Goal: Register for event/course

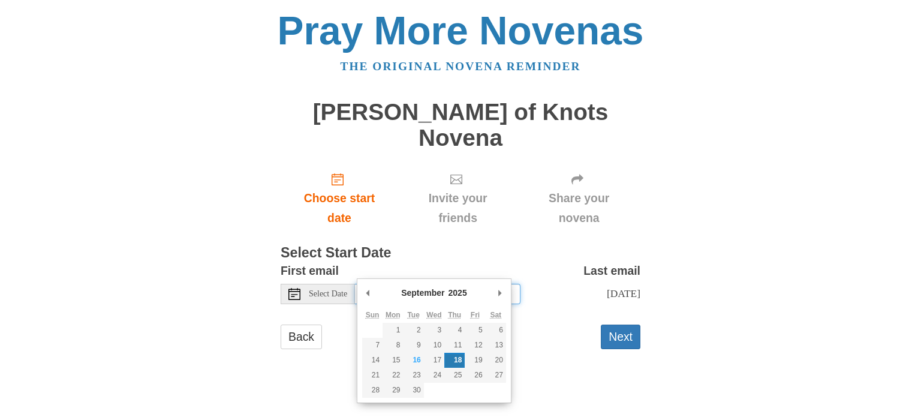
click at [484, 284] on input "[DATE]" at bounding box center [438, 294] width 166 height 20
type input "Friday, September 19th"
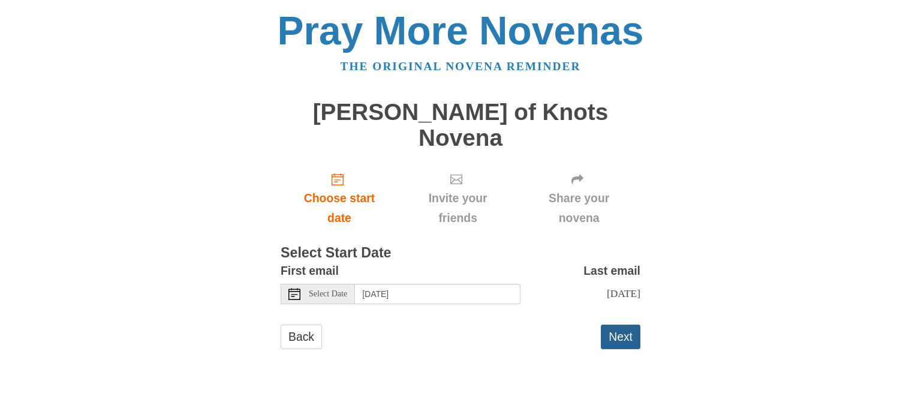
click at [621, 324] on button "Next" at bounding box center [621, 336] width 40 height 25
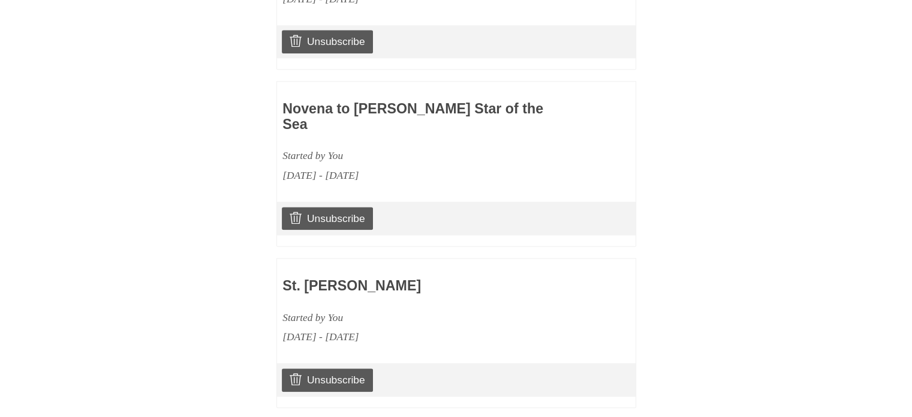
scroll to position [1193, 0]
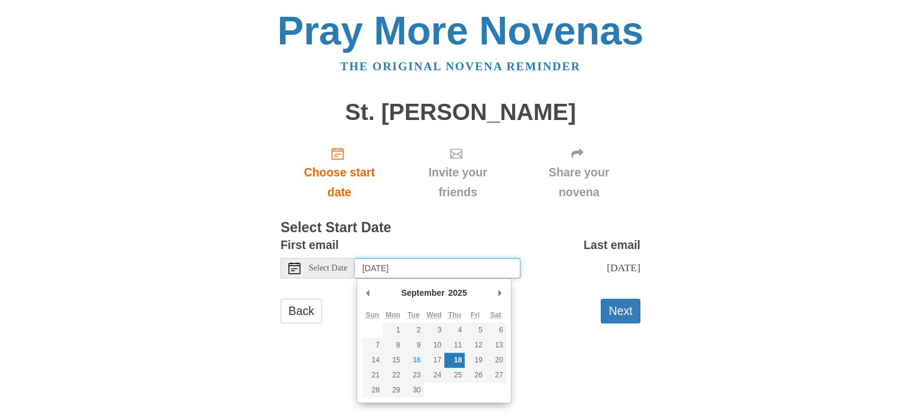
click at [449, 270] on input "[DATE]" at bounding box center [438, 268] width 166 height 20
type input "[DATE]"
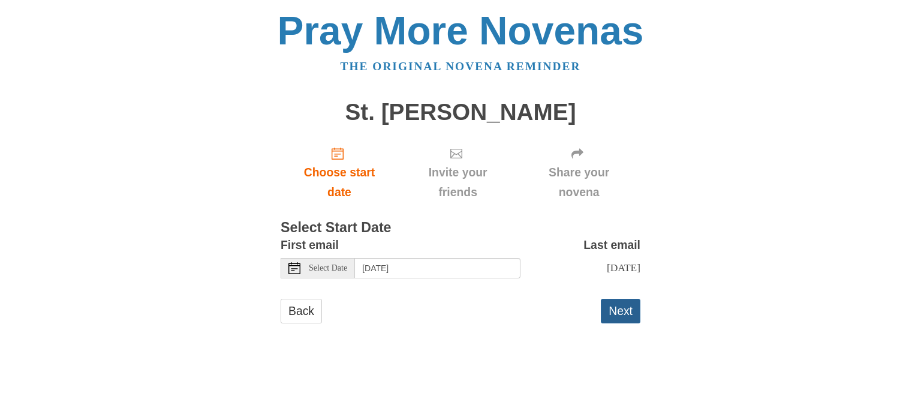
click at [615, 311] on button "Next" at bounding box center [621, 311] width 40 height 25
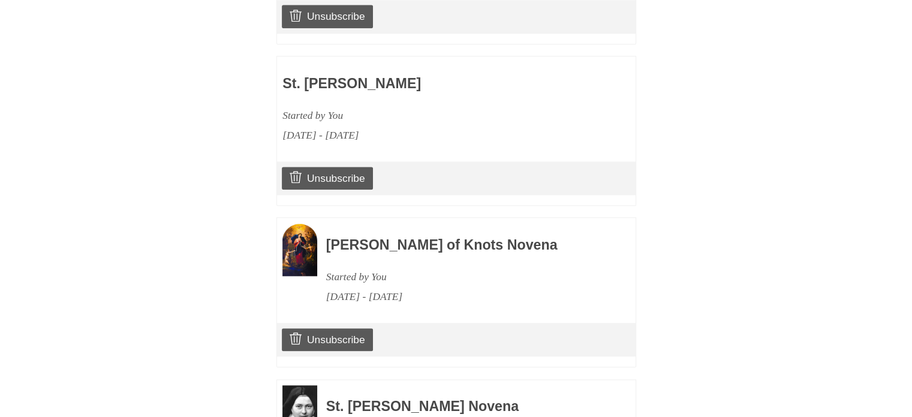
scroll to position [1358, 0]
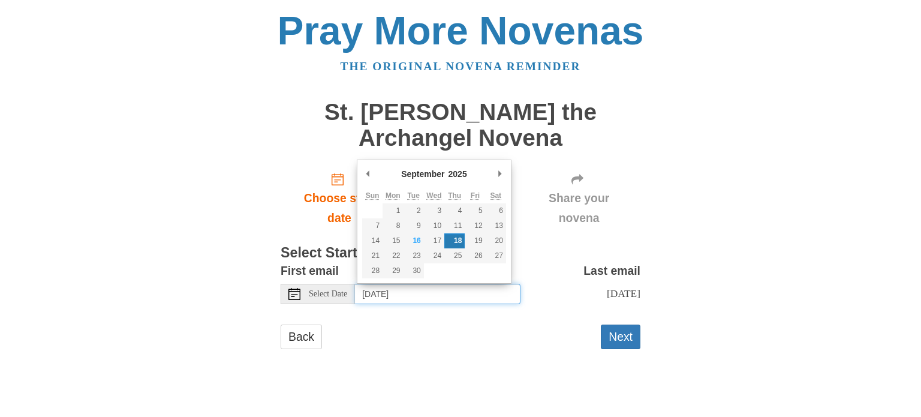
click at [449, 296] on input "[DATE]" at bounding box center [438, 294] width 166 height 20
type input "[DATE]"
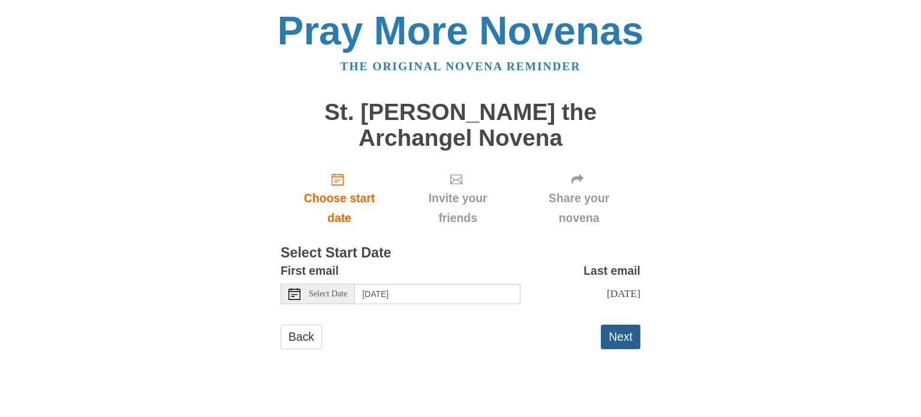
click at [609, 348] on button "Next" at bounding box center [621, 336] width 40 height 25
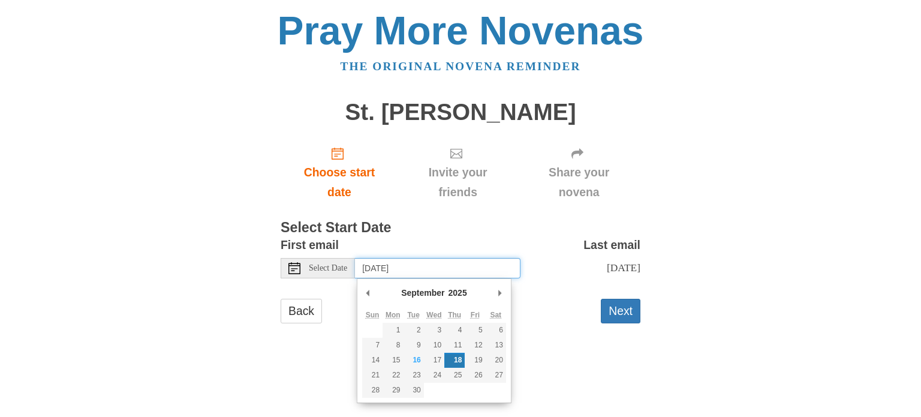
click at [418, 258] on input "[DATE]" at bounding box center [438, 268] width 166 height 20
type input "[DATE]"
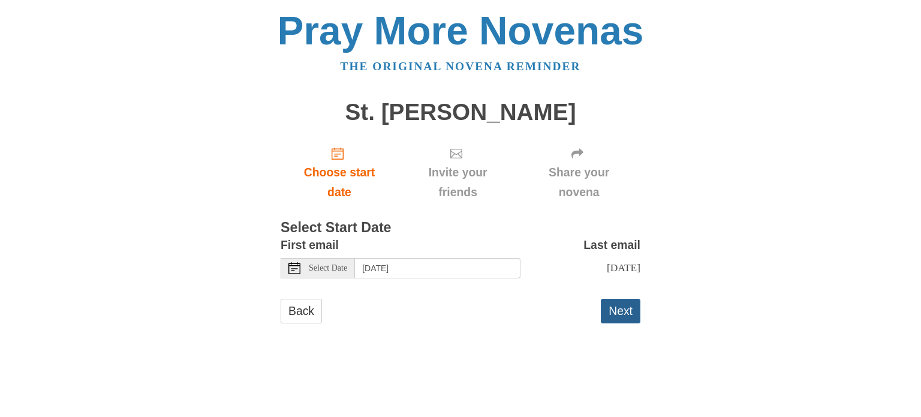
click at [622, 320] on button "Next" at bounding box center [621, 311] width 40 height 25
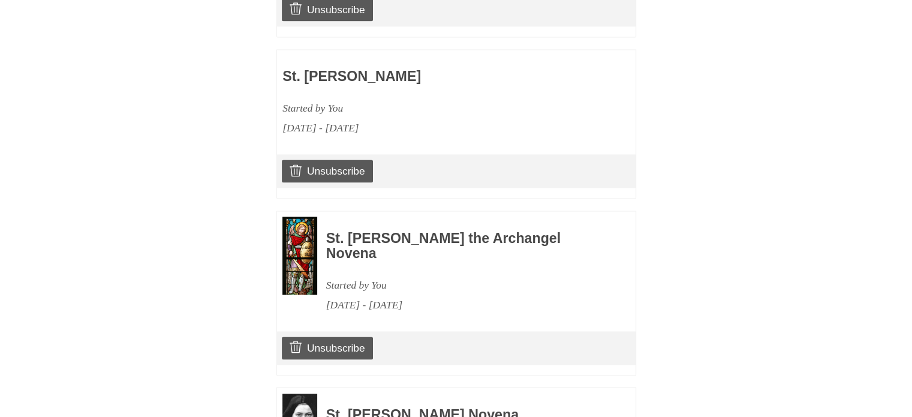
scroll to position [1859, 0]
